Goal: Task Accomplishment & Management: Manage account settings

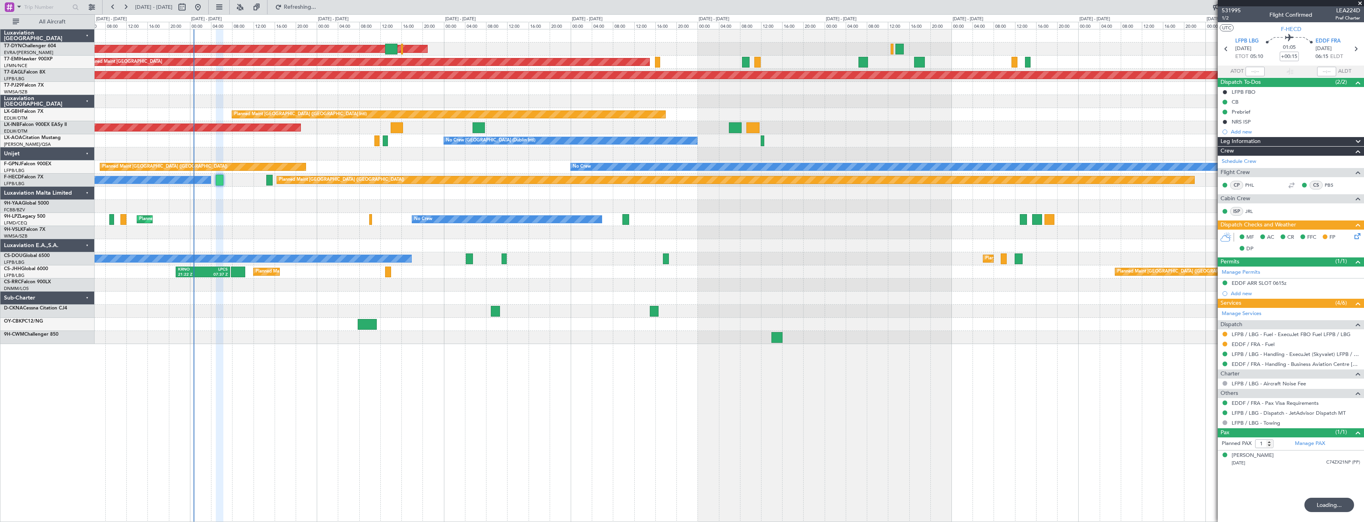
click at [351, 192] on div "AOG Maint Riga (Riga Intl) Planned Maint [GEOGRAPHIC_DATA] Grounded [US_STATE] …" at bounding box center [729, 186] width 1269 height 315
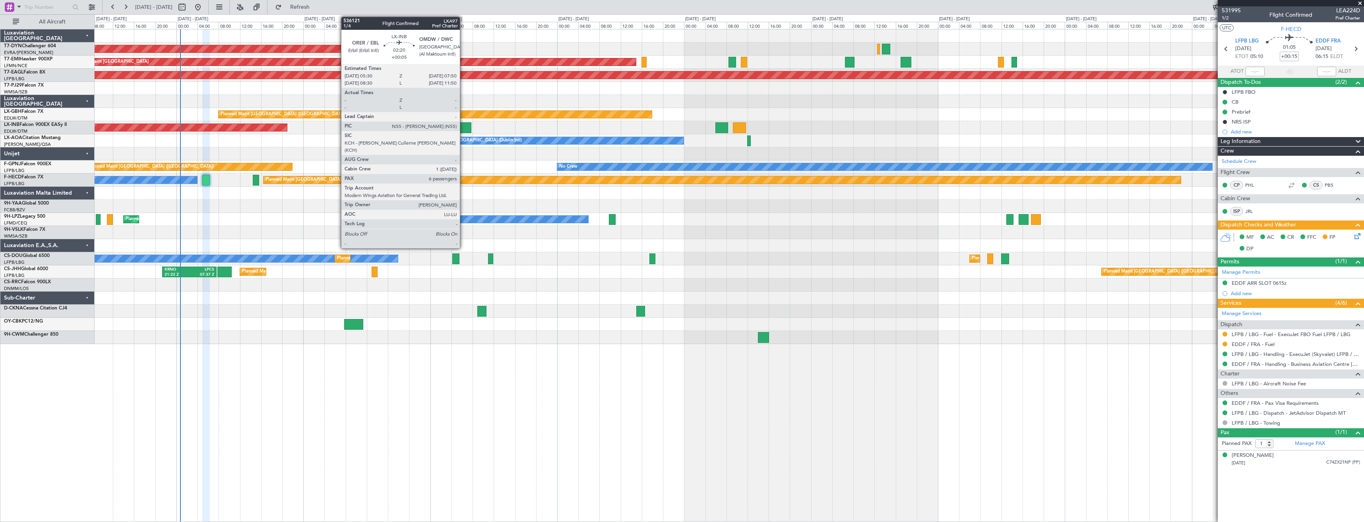
click at [463, 130] on div at bounding box center [465, 127] width 13 height 11
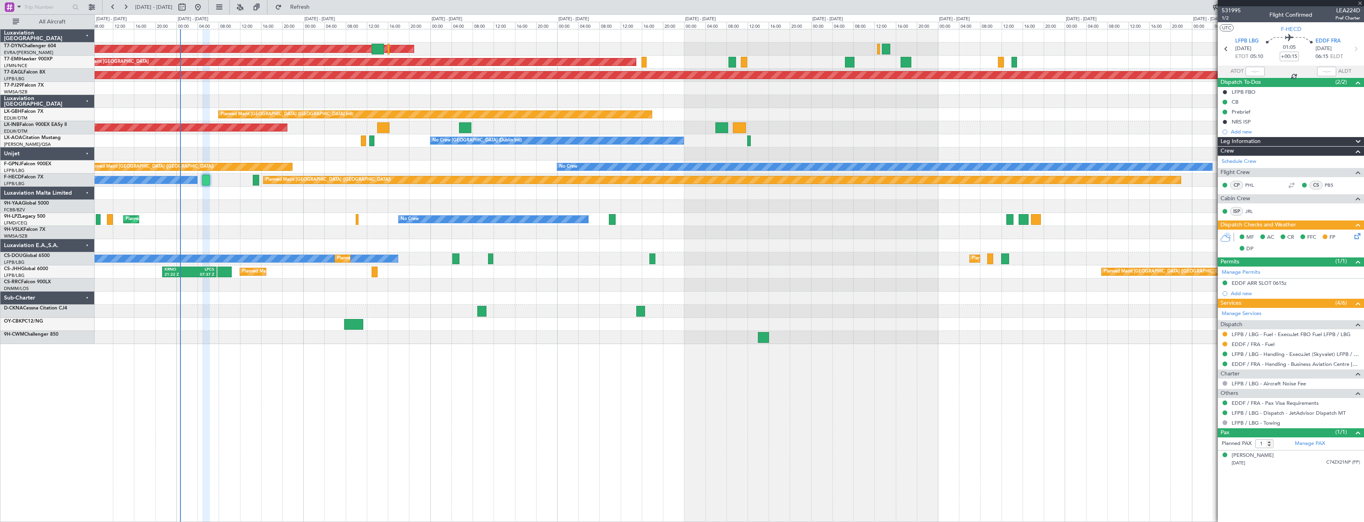
type input "+00:05"
type input "6"
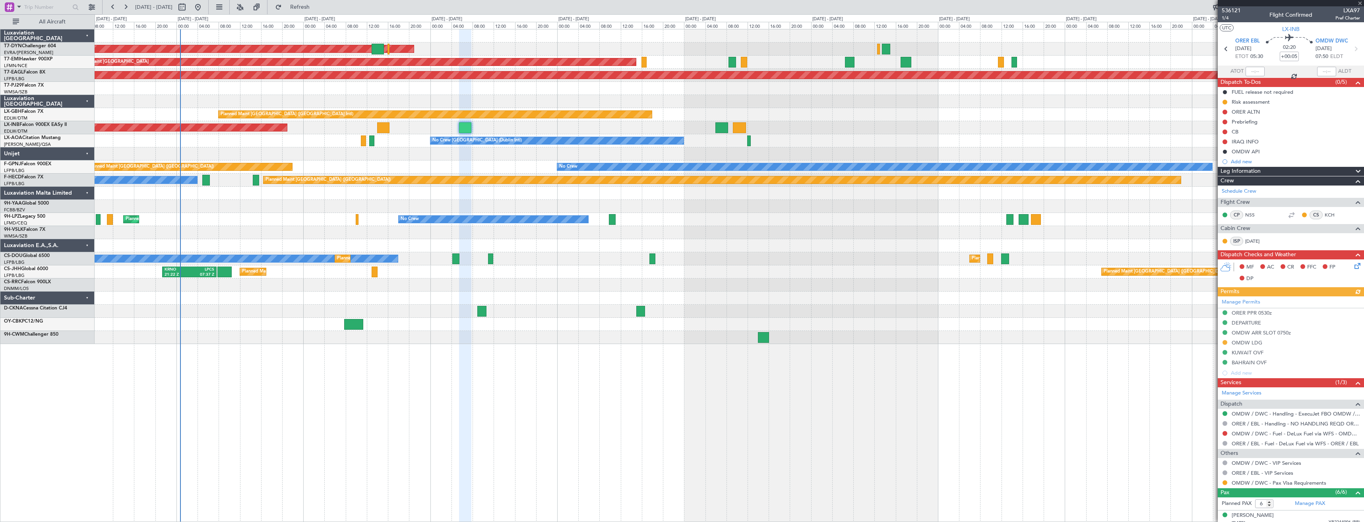
scroll to position [95, 0]
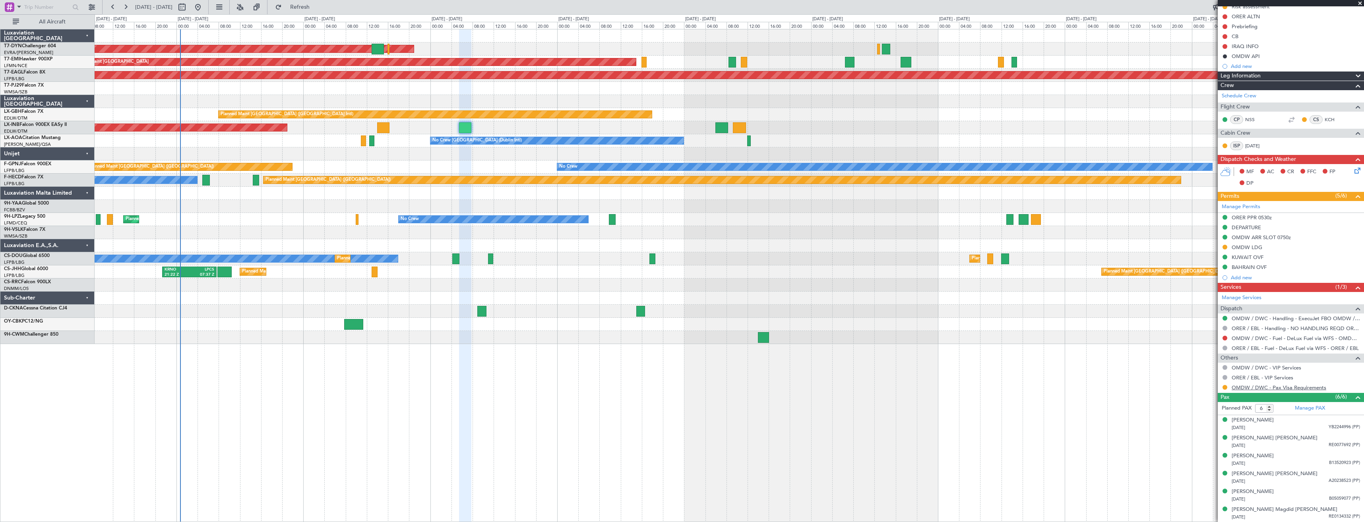
click at [1243, 388] on link "OMDW / DWC - Pax Visa Requirements" at bounding box center [1278, 387] width 95 height 7
click at [1301, 427] on div "[DATE] YB2244996 (PP)" at bounding box center [1295, 428] width 128 height 8
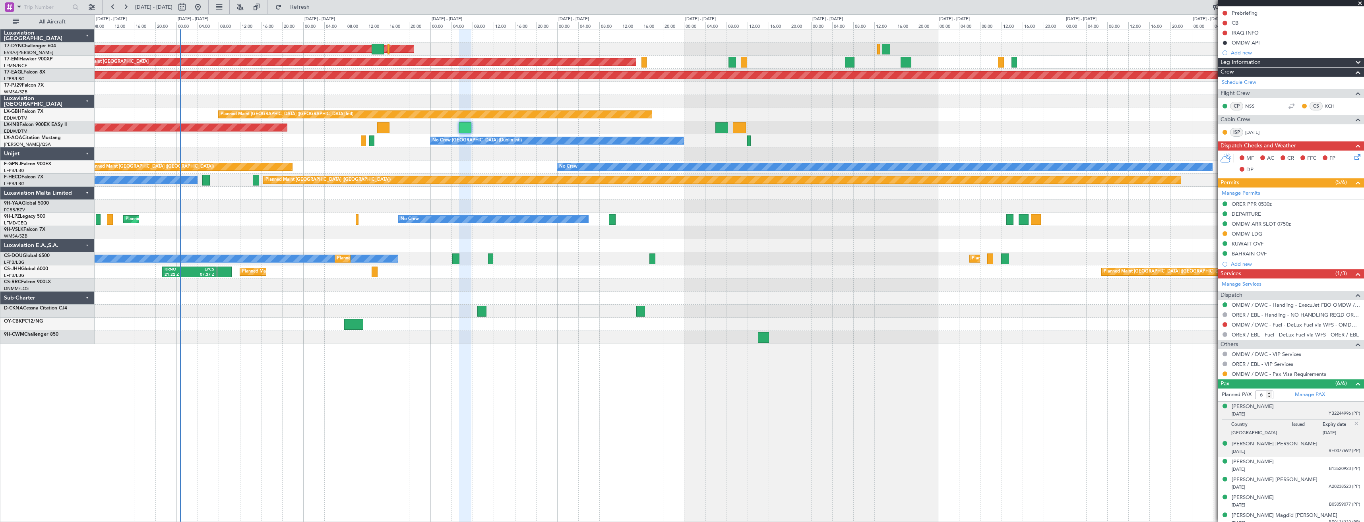
scroll to position [115, 0]
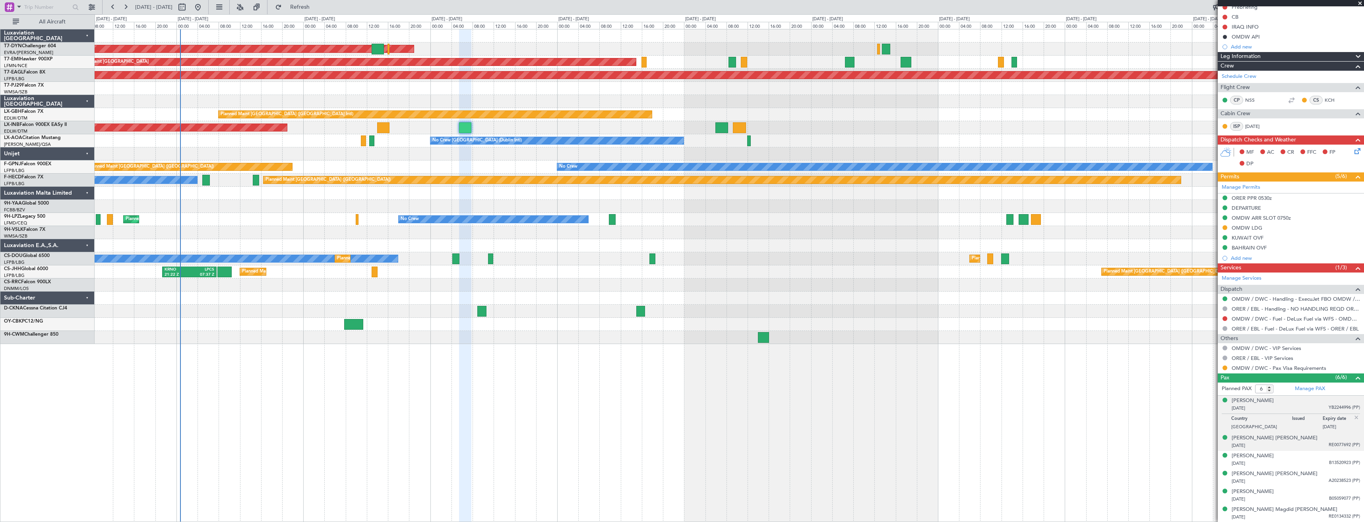
click at [1287, 447] on div "[DATE] RE0077692 (PP)" at bounding box center [1295, 446] width 128 height 8
click at [1320, 460] on div "[DATE] B13520923 (PP)" at bounding box center [1295, 464] width 128 height 8
click at [1315, 478] on div "[DATE] A20238523 (PP)" at bounding box center [1295, 482] width 128 height 8
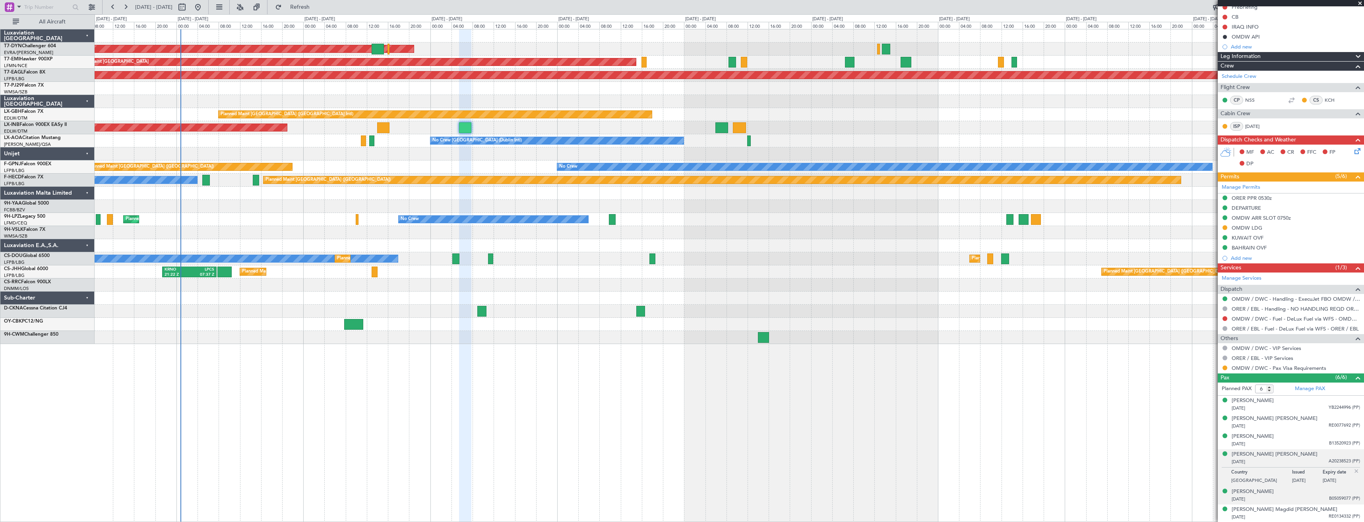
click at [1313, 502] on div "[DATE] B05059077 (PP)" at bounding box center [1295, 499] width 128 height 8
click at [1310, 517] on div "[DATE] RE0134332 (PP)" at bounding box center [1295, 517] width 128 height 8
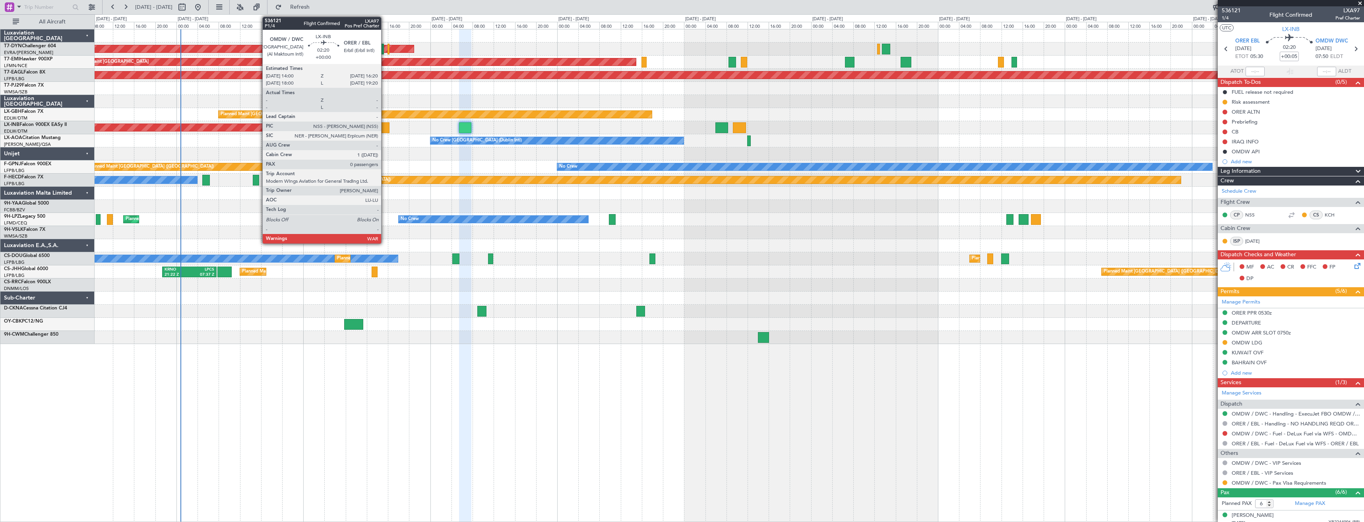
click at [385, 131] on div at bounding box center [383, 127] width 13 height 11
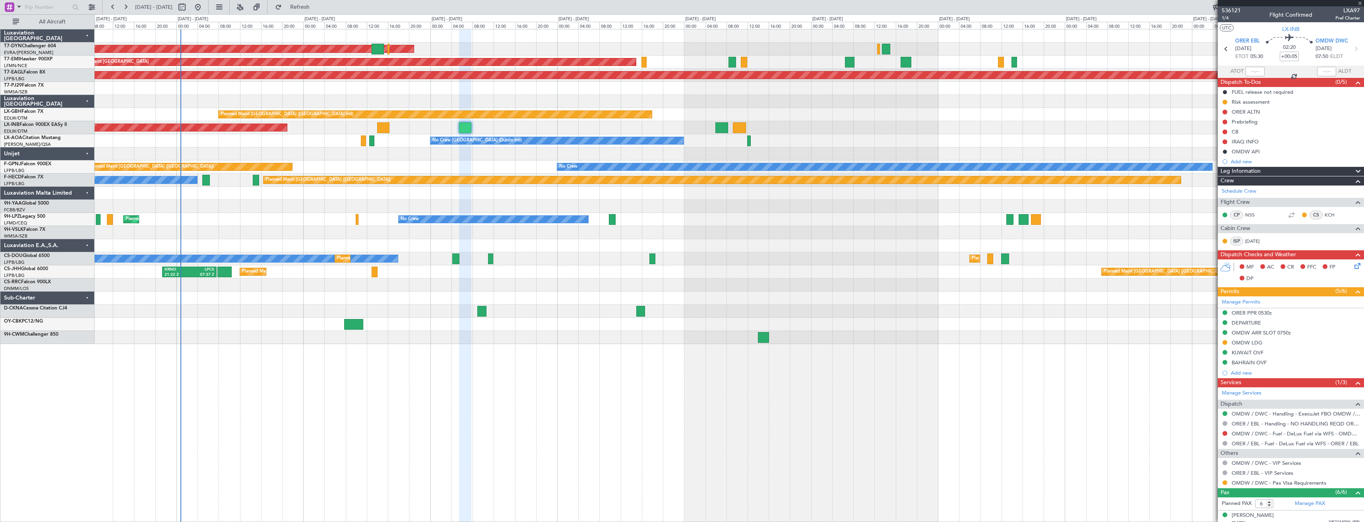
type input "0"
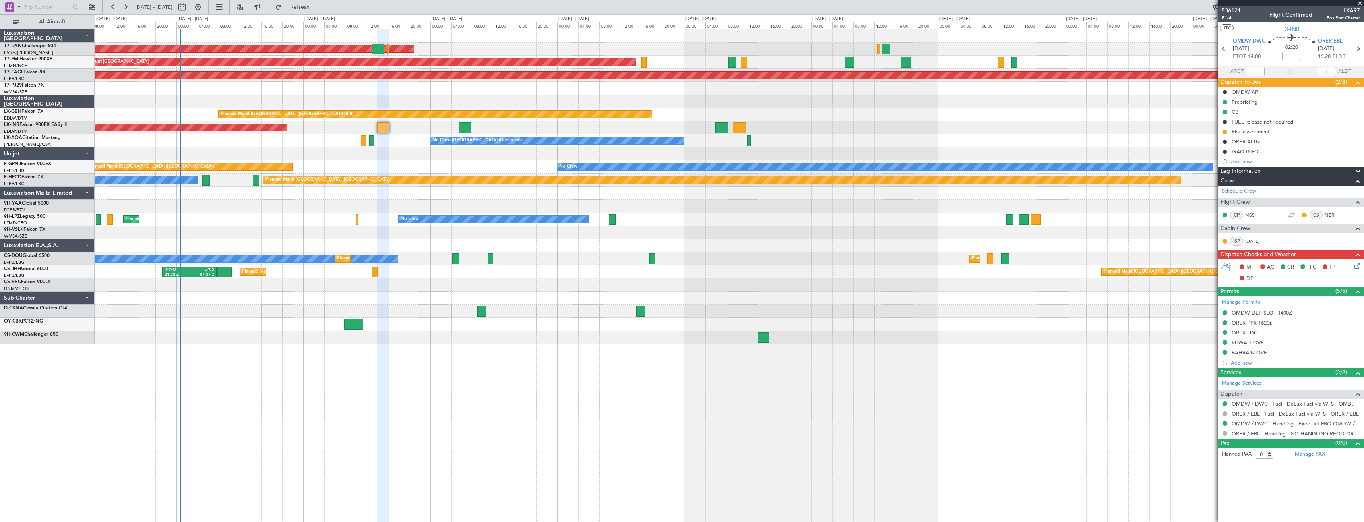
click at [372, 143] on div "No Crew Sabadell No Crew [GEOGRAPHIC_DATA] (Dublin Intl)" at bounding box center [729, 140] width 1269 height 13
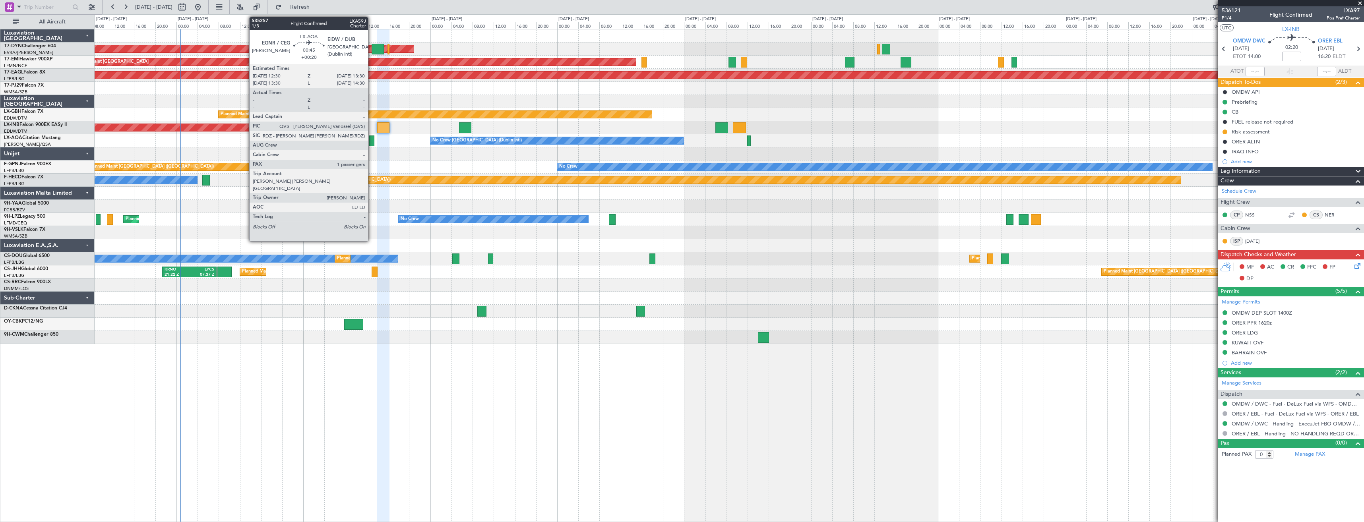
click at [372, 143] on div at bounding box center [372, 140] width 6 height 11
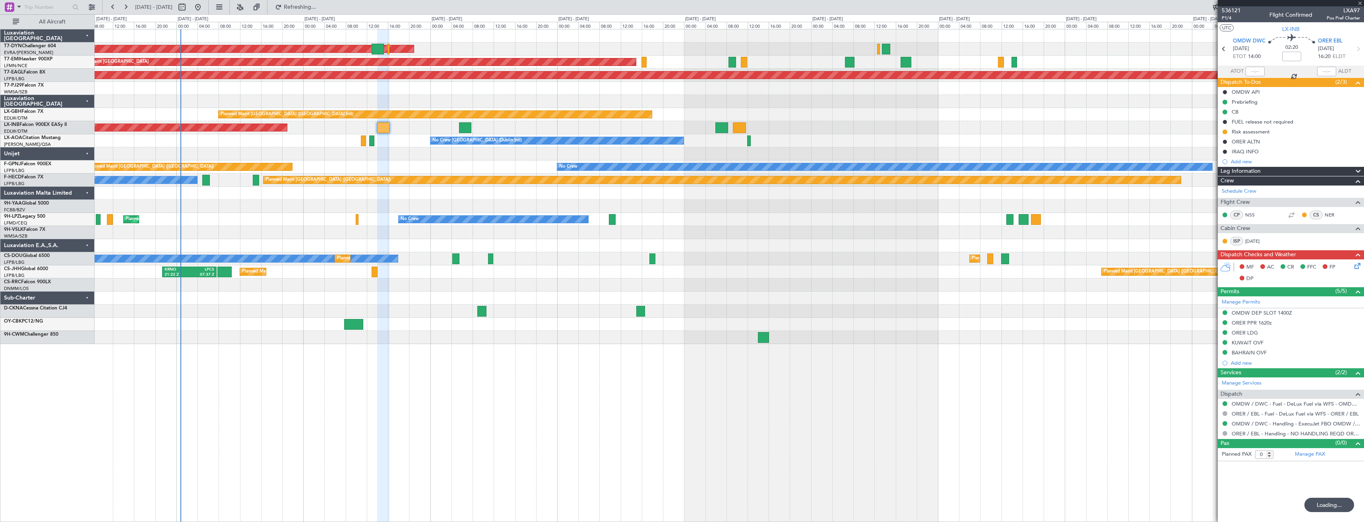
type input "0"
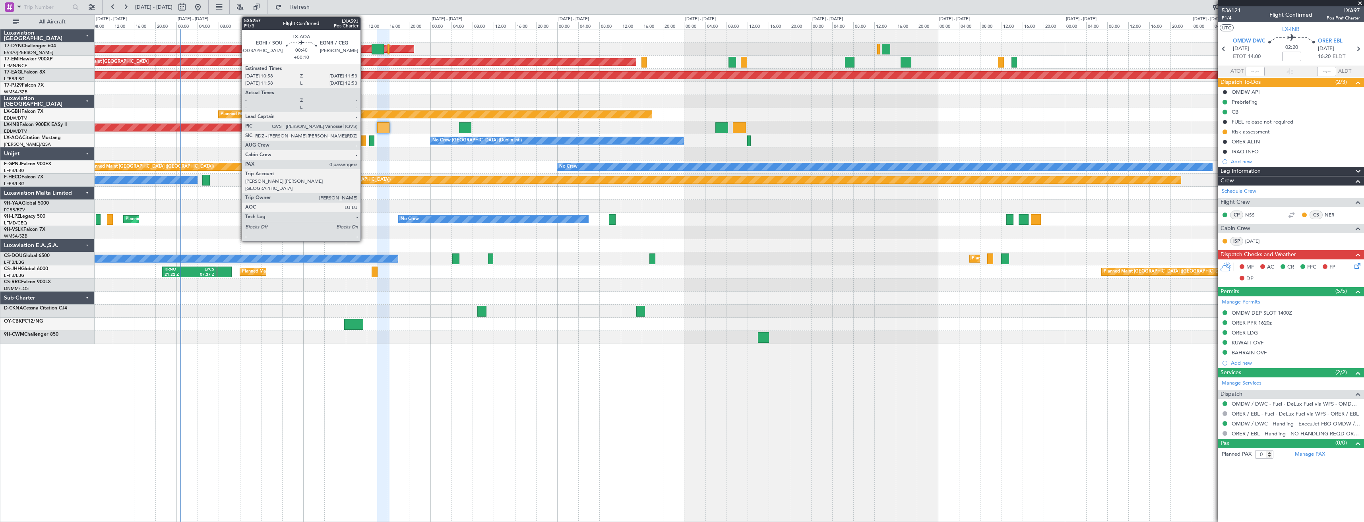
click at [364, 143] on div at bounding box center [363, 140] width 5 height 11
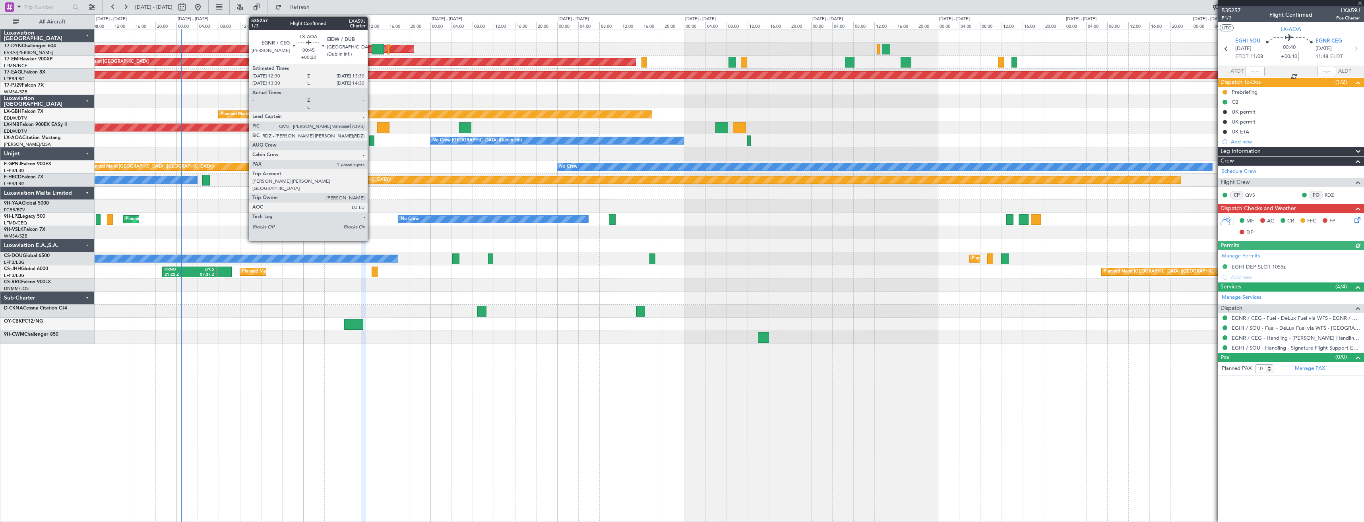
click at [371, 142] on div at bounding box center [372, 140] width 6 height 11
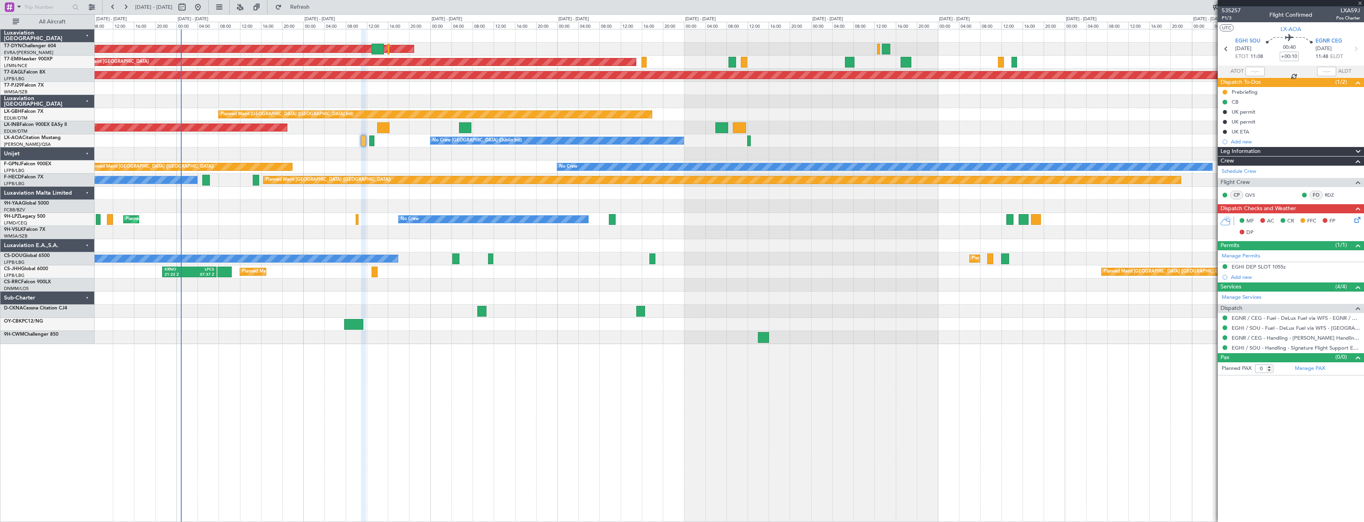
type input "+00:20"
type input "1"
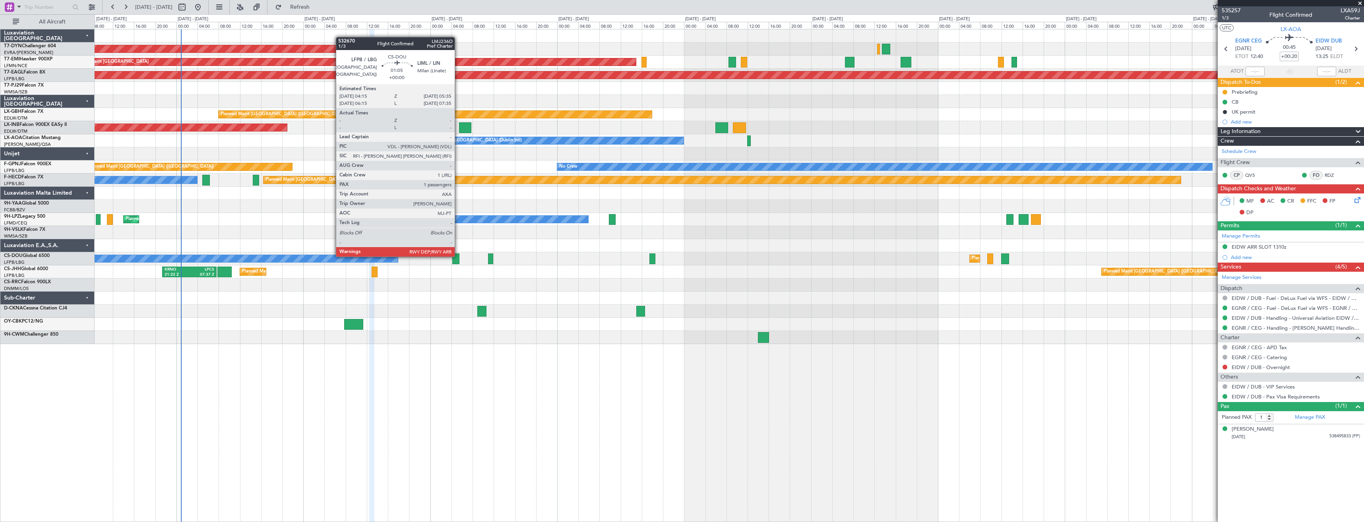
click at [458, 256] on div at bounding box center [455, 259] width 7 height 11
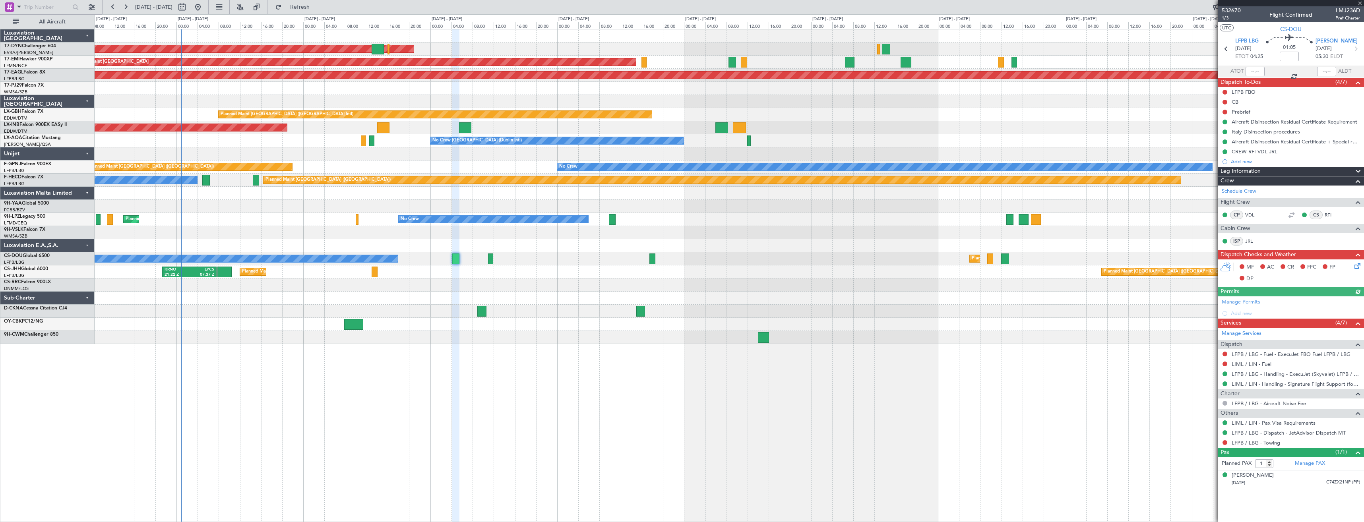
click at [493, 261] on div "Planned Maint [GEOGRAPHIC_DATA] ([GEOGRAPHIC_DATA]) Planned Maint [GEOGRAPHIC_D…" at bounding box center [729, 258] width 1269 height 13
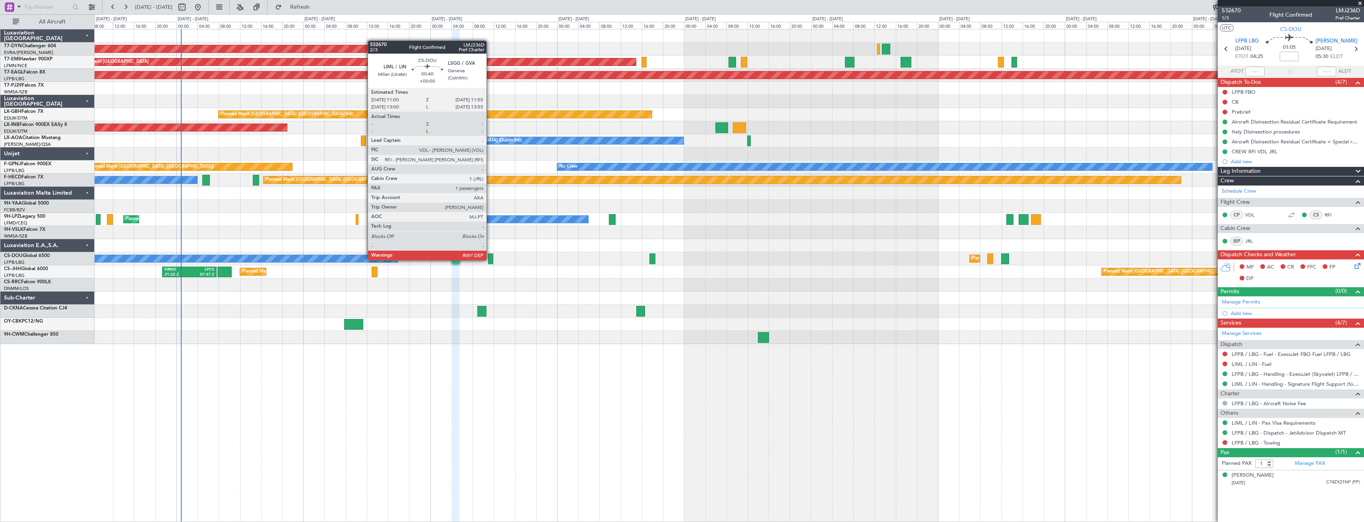
click at [490, 259] on div at bounding box center [490, 259] width 5 height 11
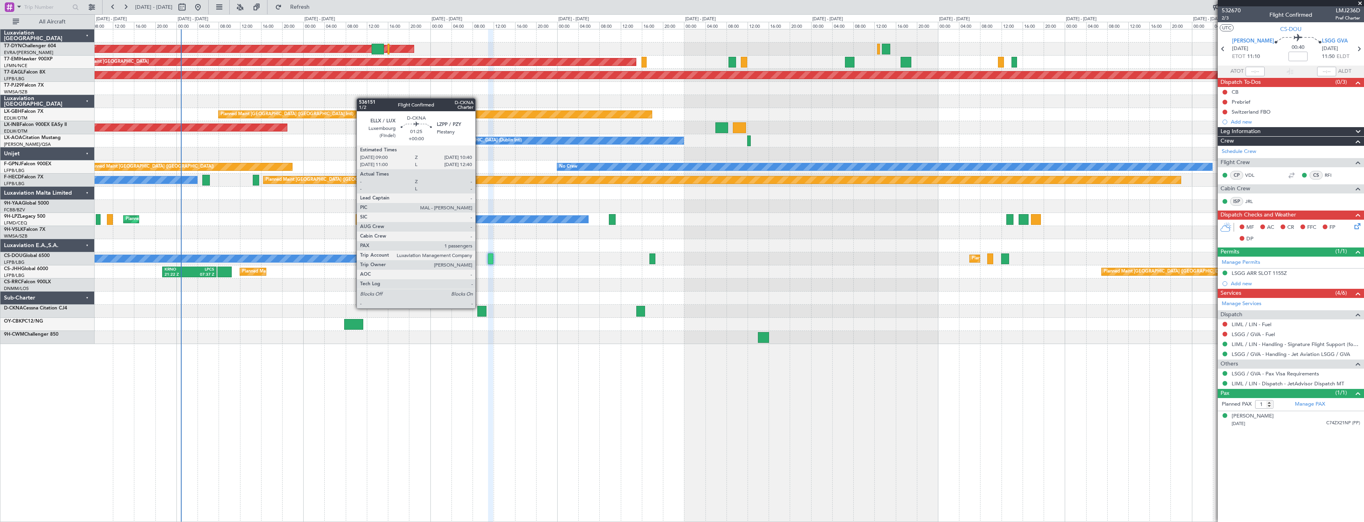
click at [479, 308] on div at bounding box center [481, 311] width 9 height 11
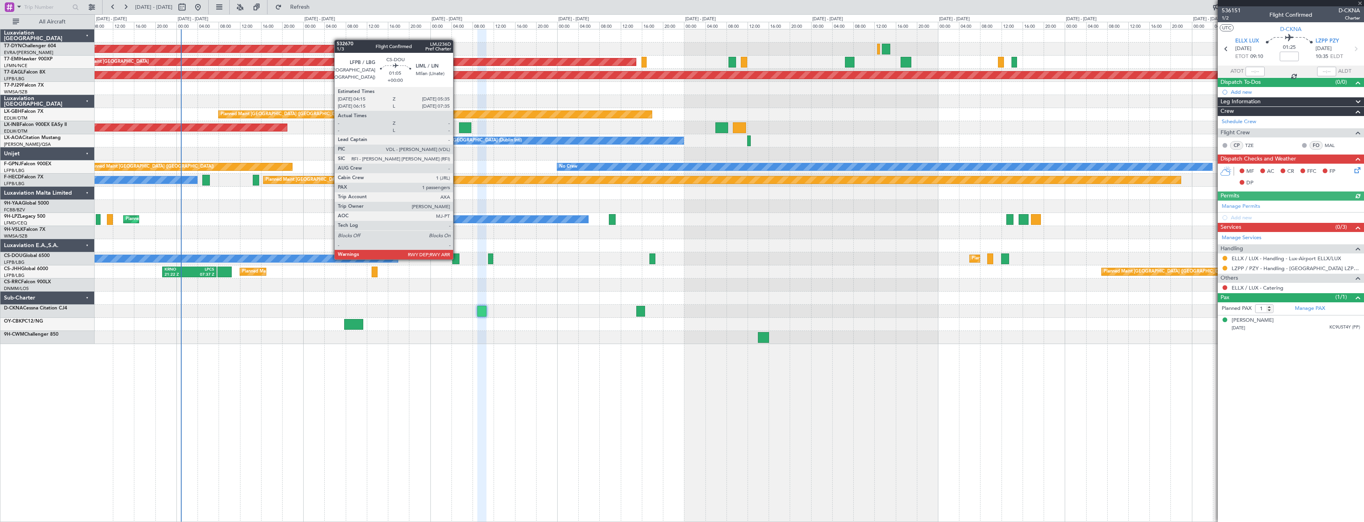
click at [457, 259] on div at bounding box center [455, 259] width 7 height 11
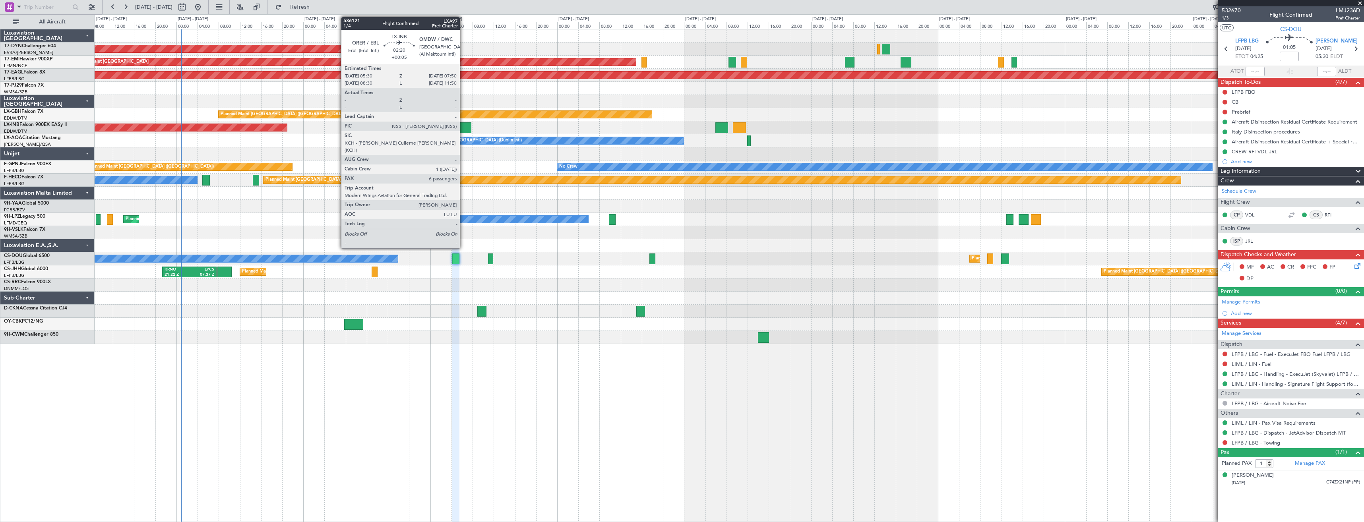
click at [464, 124] on div at bounding box center [465, 127] width 13 height 11
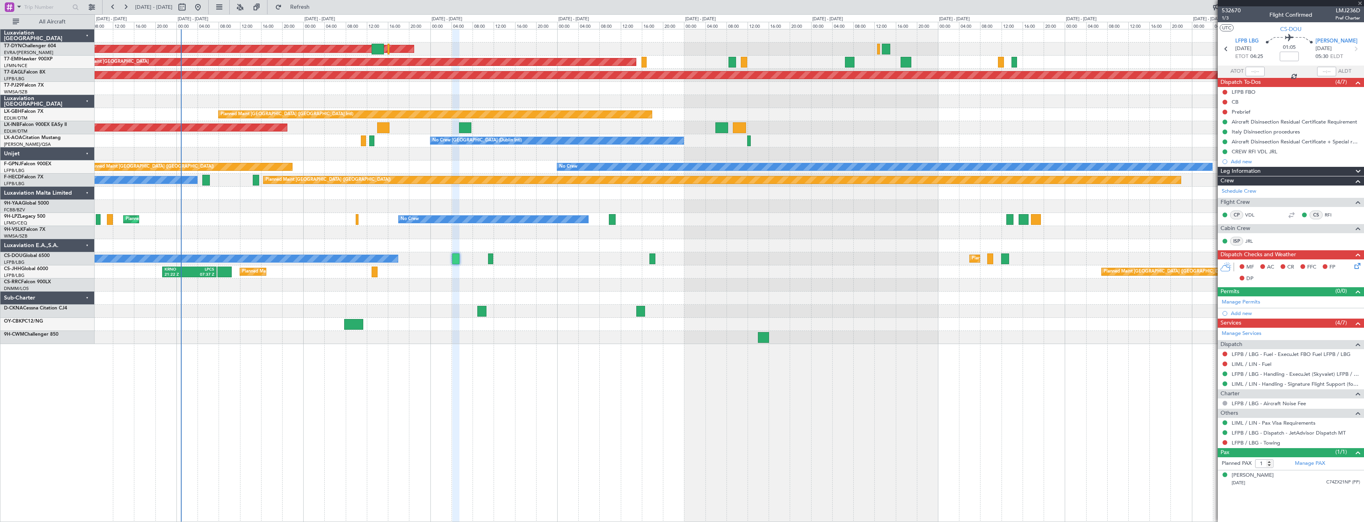
type input "+00:05"
type input "6"
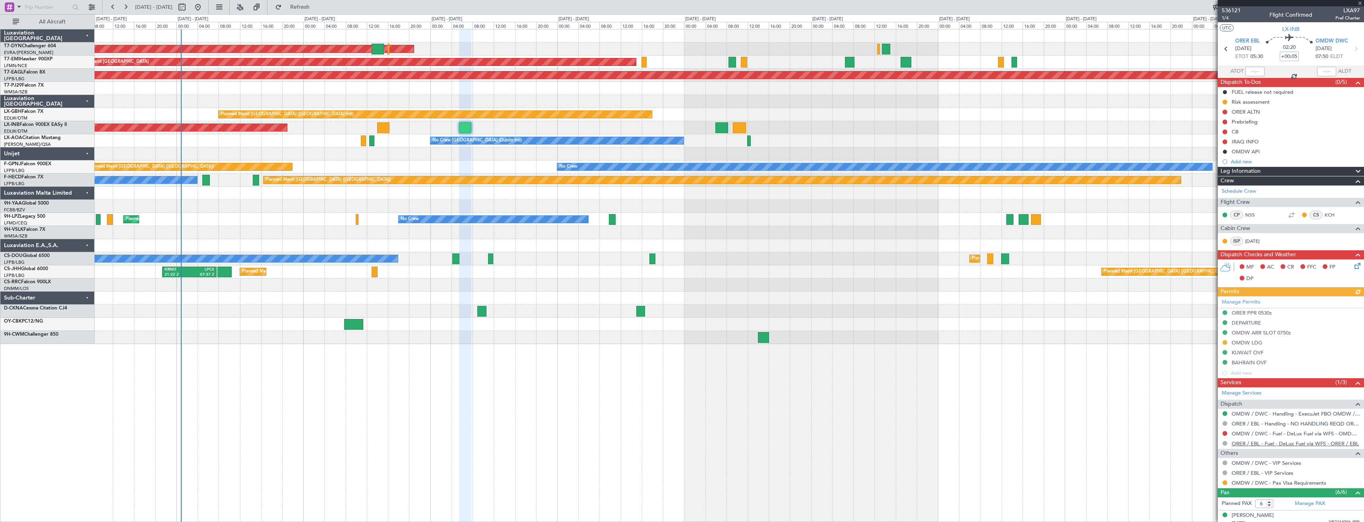
scroll to position [115, 0]
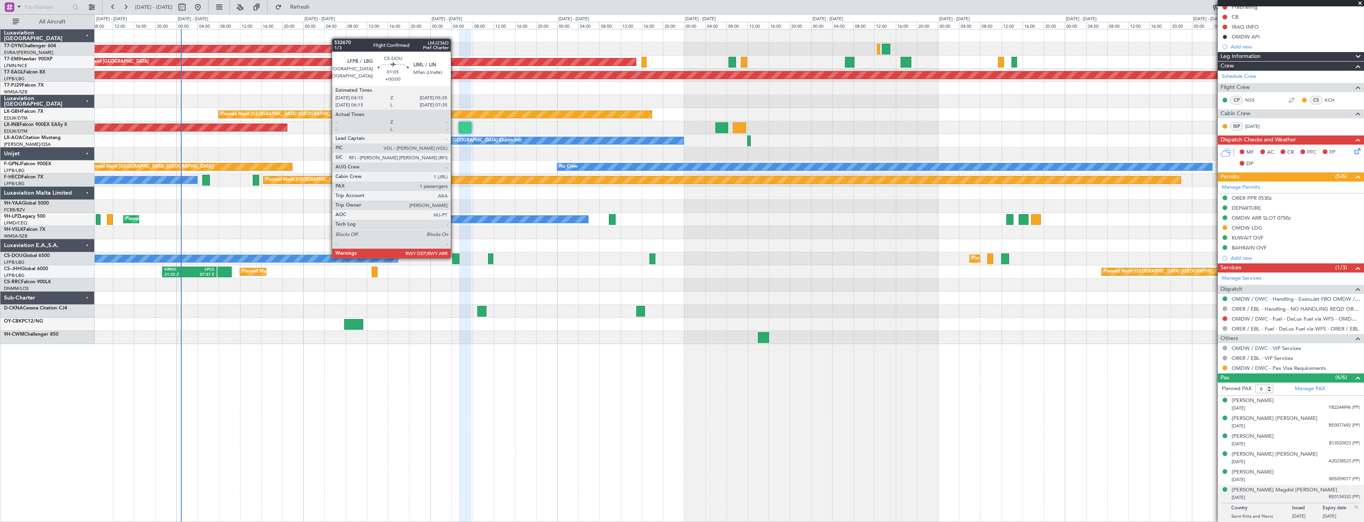
click at [454, 257] on div at bounding box center [455, 259] width 7 height 11
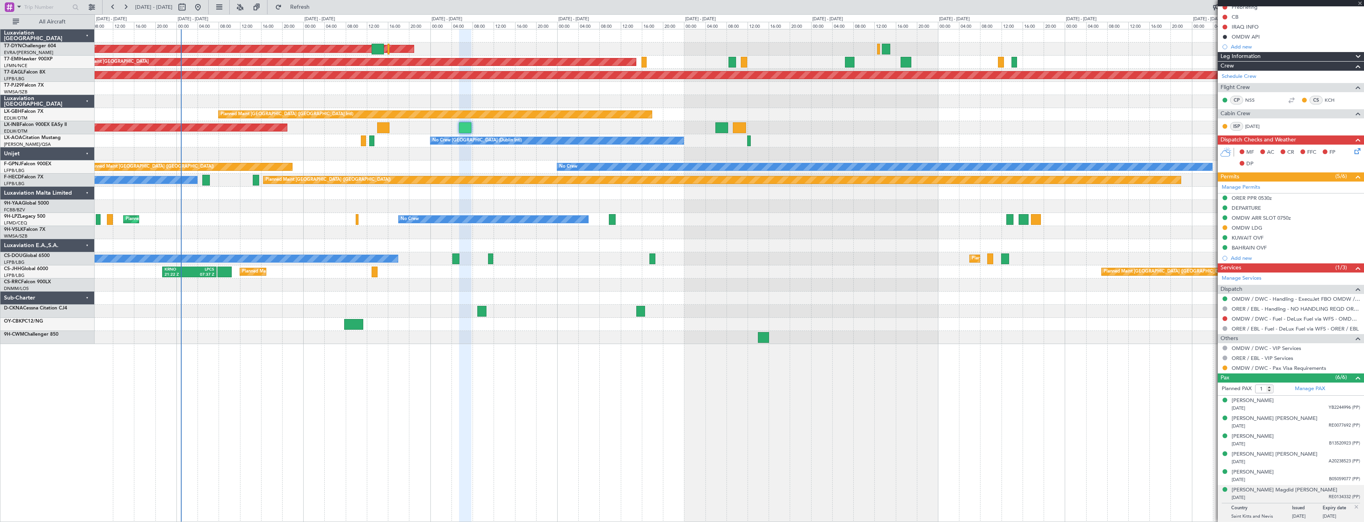
scroll to position [0, 0]
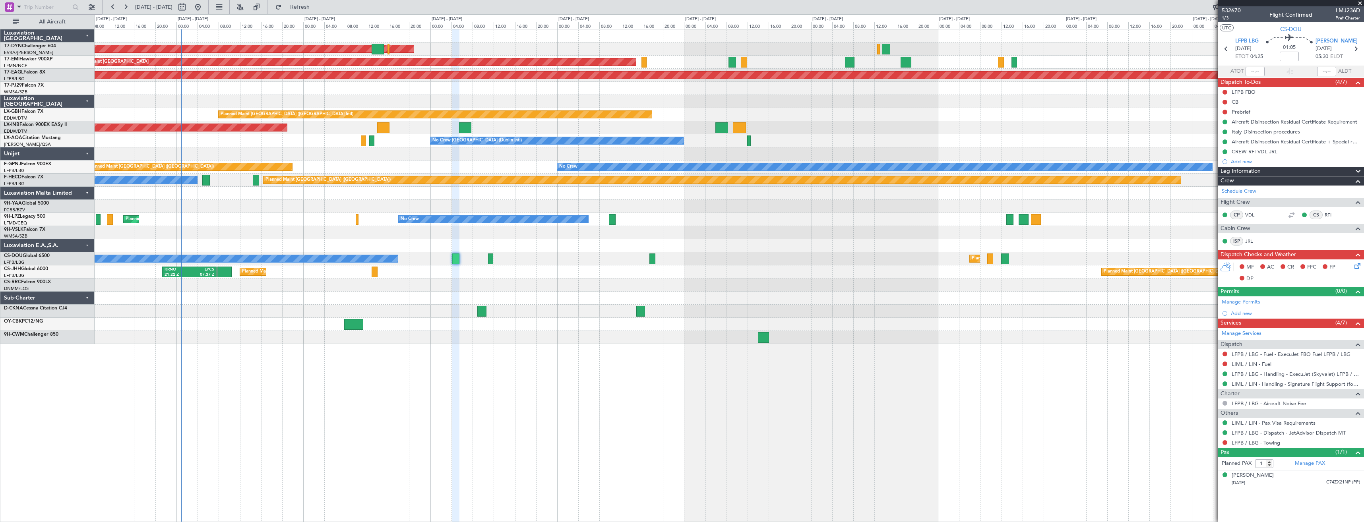
click at [1227, 18] on span "1/3" at bounding box center [1230, 18] width 19 height 7
click at [1255, 376] on link "LFPB / LBG - Handling - ExecuJet (Skyvalet) LFPB / LBG" at bounding box center [1295, 374] width 128 height 7
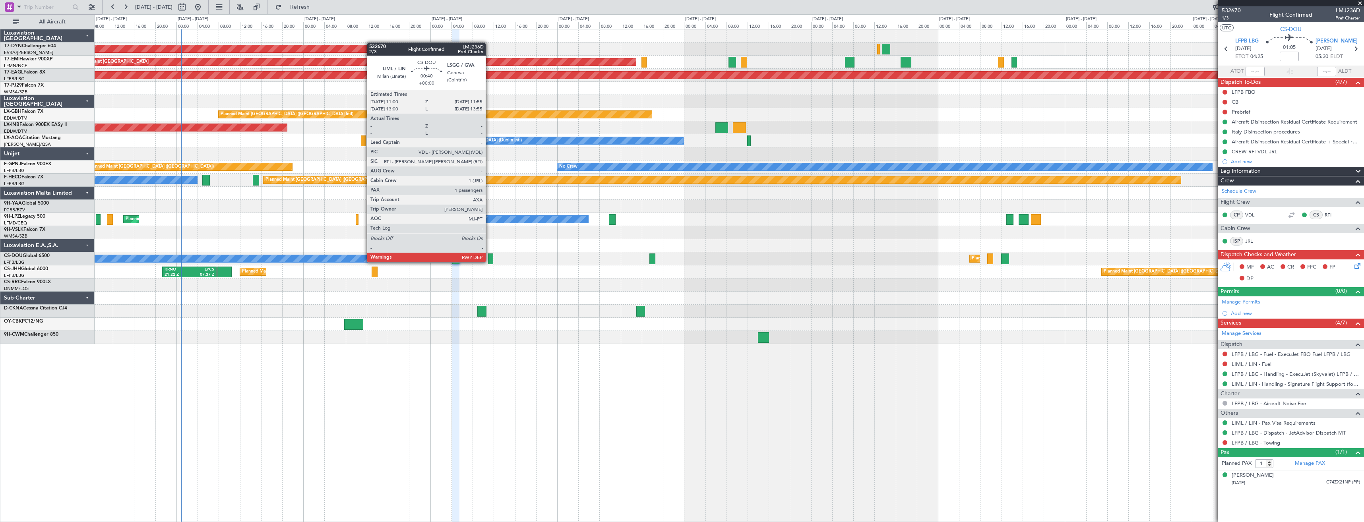
click at [489, 261] on div at bounding box center [490, 259] width 5 height 11
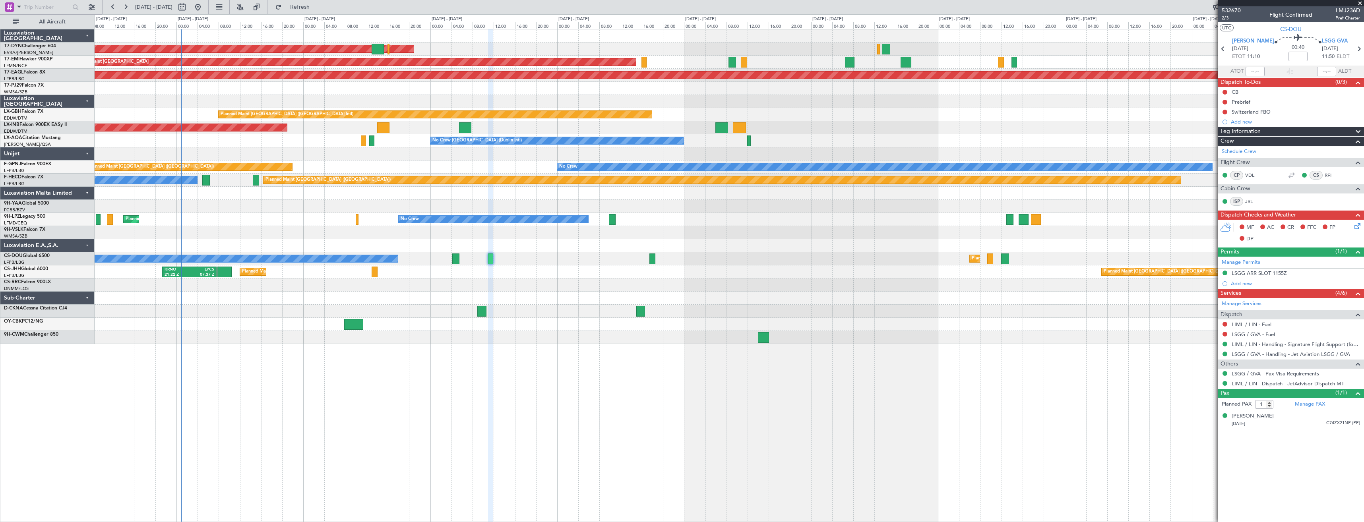
click at [1223, 19] on span "2/3" at bounding box center [1230, 18] width 19 height 7
click at [1252, 343] on link "LIML / LIN - Handling - Signature Flight Support (formely Prime Avn) LIML / LIN" at bounding box center [1295, 344] width 128 height 7
click at [1242, 356] on link "LSGG / GVA - Handling - Jet Aviation LSGG / GVA" at bounding box center [1290, 354] width 118 height 7
click at [1357, 227] on icon at bounding box center [1356, 225] width 6 height 6
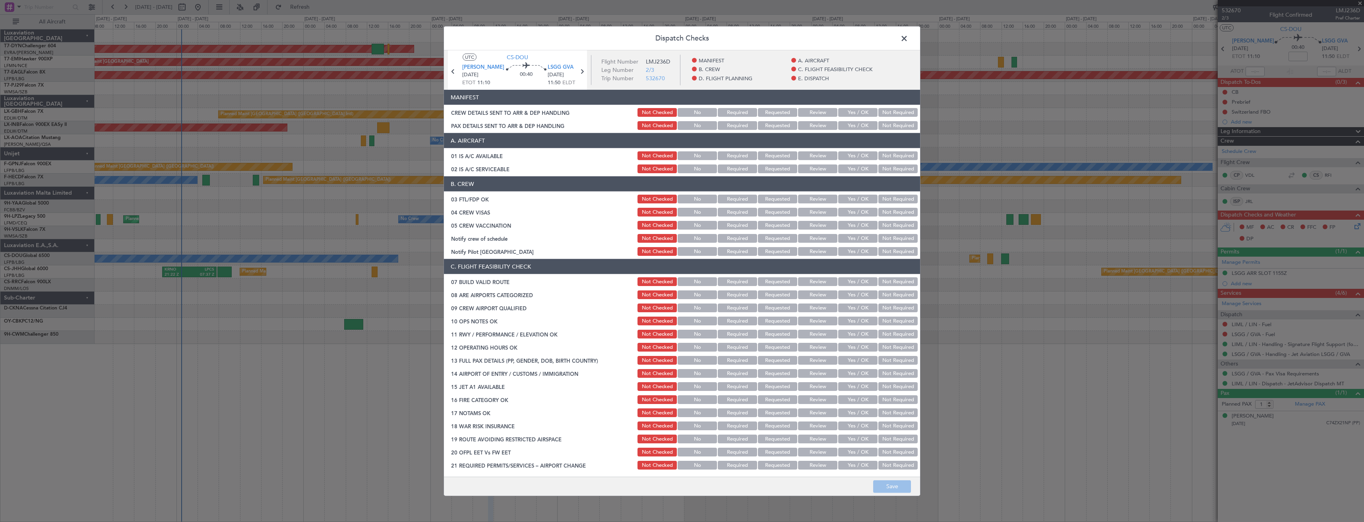
drag, startPoint x: 848, startPoint y: 131, endPoint x: 852, endPoint y: 121, distance: 10.9
click at [848, 130] on div "Yes / OK" at bounding box center [857, 125] width 40 height 11
click at [852, 111] on button "Yes / OK" at bounding box center [857, 112] width 39 height 9
click at [852, 126] on button "Yes / OK" at bounding box center [857, 125] width 39 height 9
click at [896, 488] on button "Save" at bounding box center [892, 486] width 38 height 13
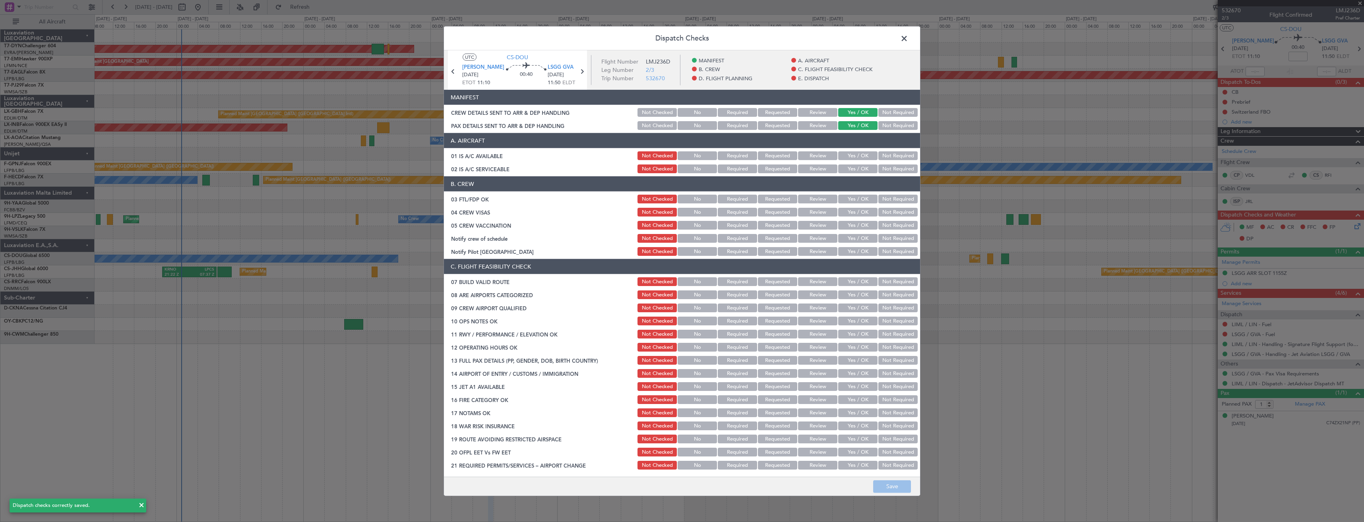
click at [908, 40] on span at bounding box center [908, 41] width 0 height 16
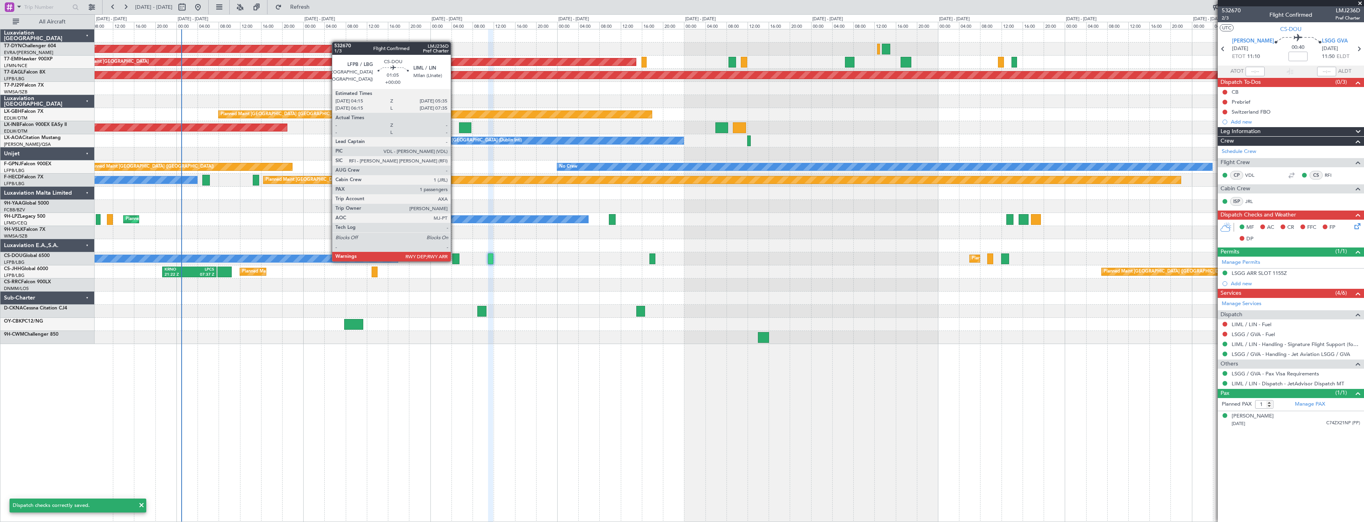
click at [455, 260] on div at bounding box center [455, 259] width 7 height 11
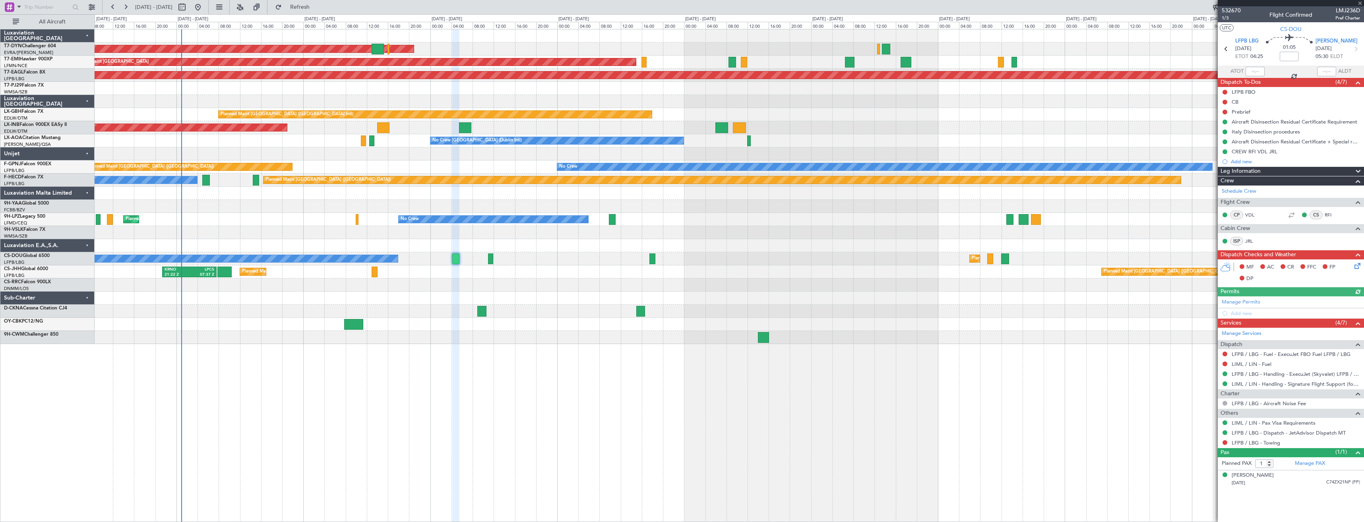
click at [1356, 265] on icon at bounding box center [1356, 264] width 6 height 6
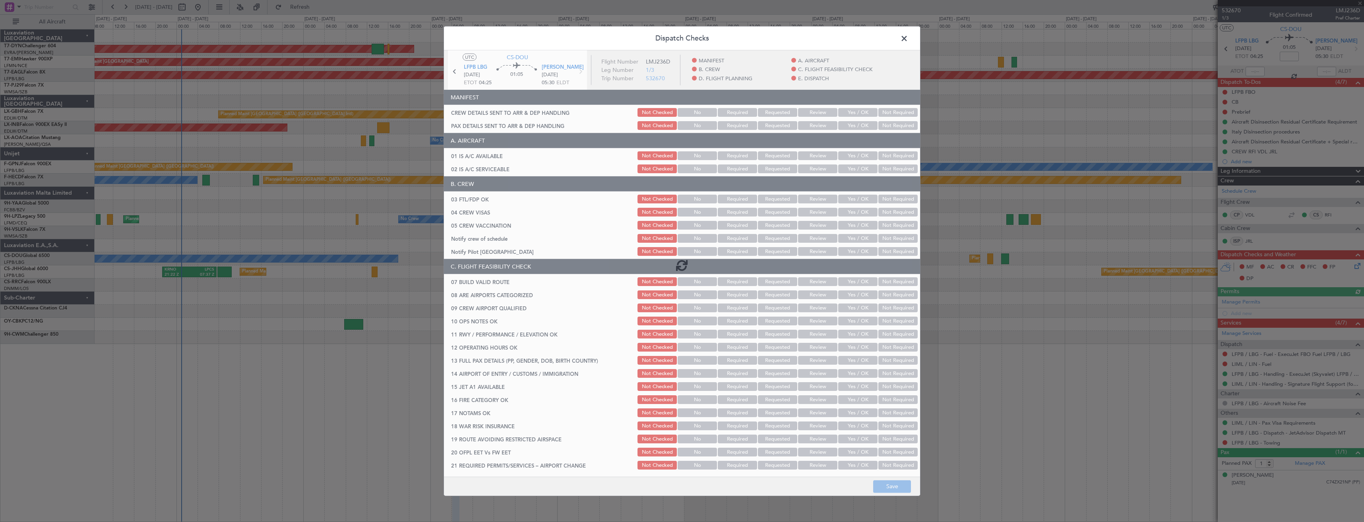
click at [856, 122] on div at bounding box center [682, 265] width 476 height 430
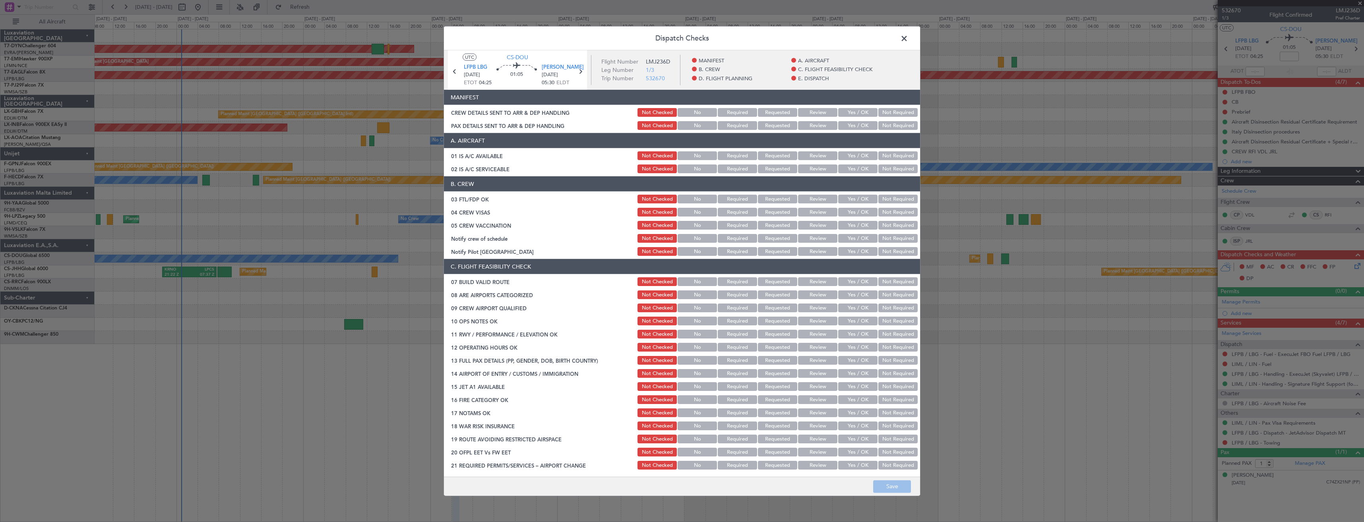
click at [852, 115] on button "Yes / OK" at bounding box center [857, 112] width 39 height 9
click at [851, 130] on div "Yes / OK" at bounding box center [857, 125] width 40 height 11
click at [850, 124] on button "Yes / OK" at bounding box center [857, 125] width 39 height 9
click at [889, 488] on button "Save" at bounding box center [892, 486] width 38 height 13
click at [908, 40] on span at bounding box center [908, 41] width 0 height 16
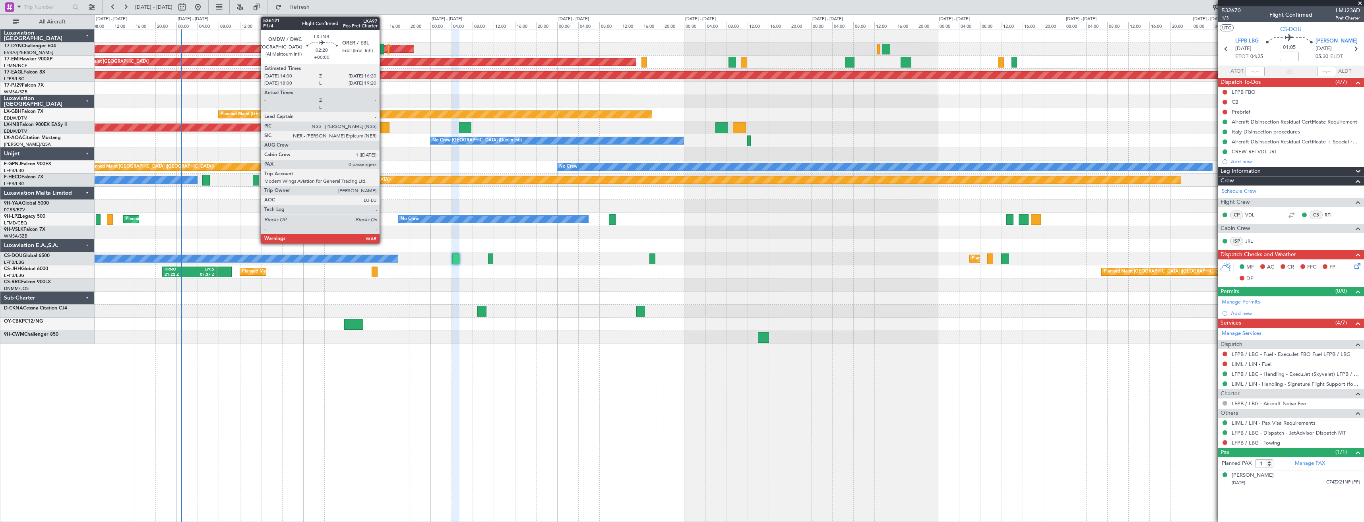
click at [383, 126] on div at bounding box center [383, 127] width 13 height 11
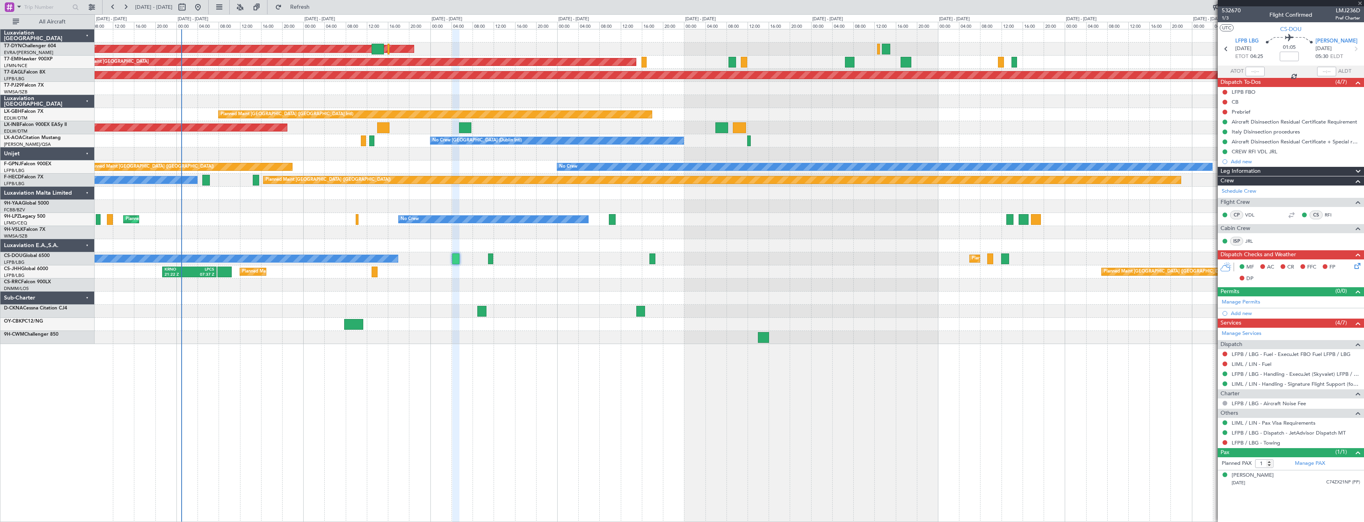
type input "0"
